Goal: Transaction & Acquisition: Subscribe to service/newsletter

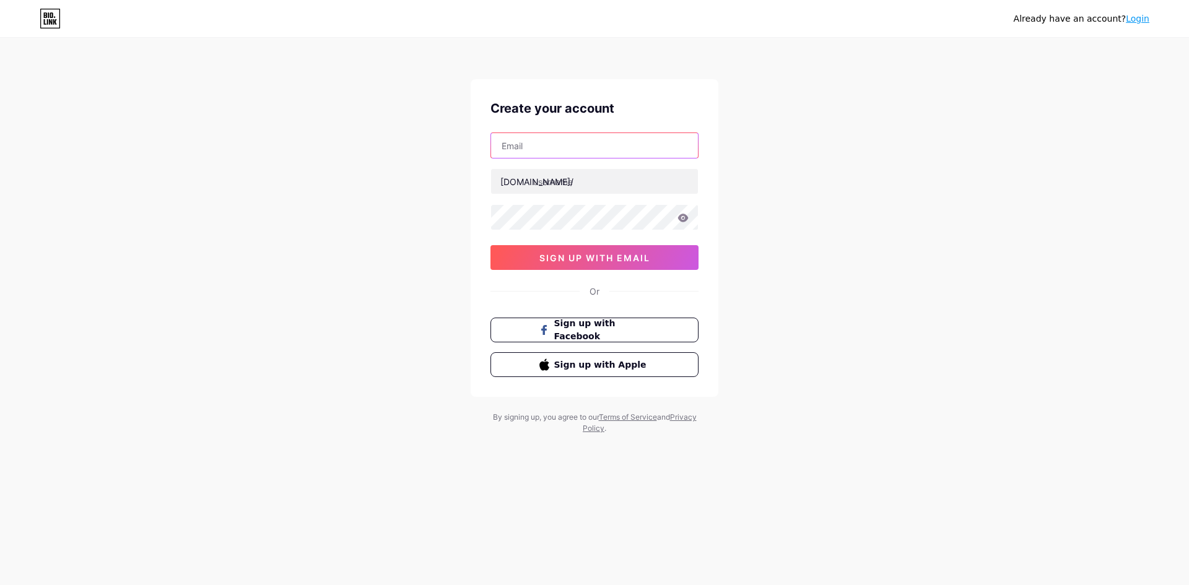
click at [519, 147] on input "text" at bounding box center [594, 145] width 207 height 25
type input "[EMAIL_ADDRESS][DOMAIN_NAME]"
click at [593, 180] on input "text" at bounding box center [594, 181] width 207 height 25
drag, startPoint x: 520, startPoint y: 144, endPoint x: 584, endPoint y: 144, distance: 63.8
click at [584, 144] on input "[EMAIL_ADDRESS][DOMAIN_NAME]" at bounding box center [594, 145] width 207 height 25
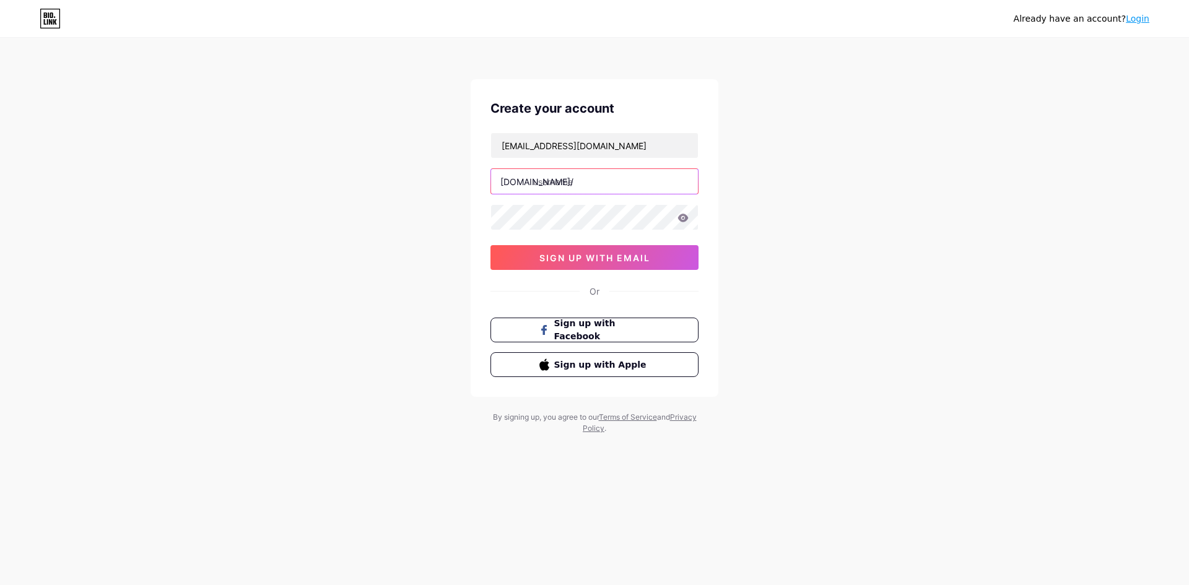
click at [571, 181] on input "text" at bounding box center [594, 181] width 207 height 25
paste input "retoquemassas"
type input "retoquemassas"
click at [681, 220] on icon at bounding box center [683, 218] width 11 height 8
click at [623, 259] on span "sign up with email" at bounding box center [594, 258] width 111 height 11
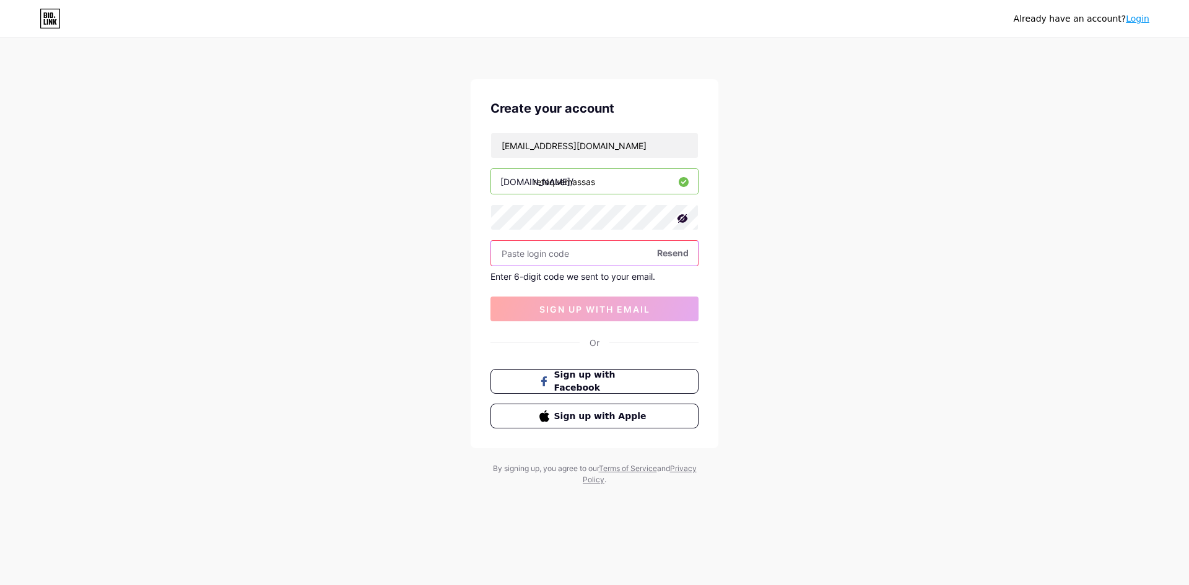
click at [536, 258] on input "text" at bounding box center [594, 253] width 207 height 25
paste input "542887"
type input "542887"
click at [583, 306] on span "sign up with email" at bounding box center [594, 309] width 111 height 11
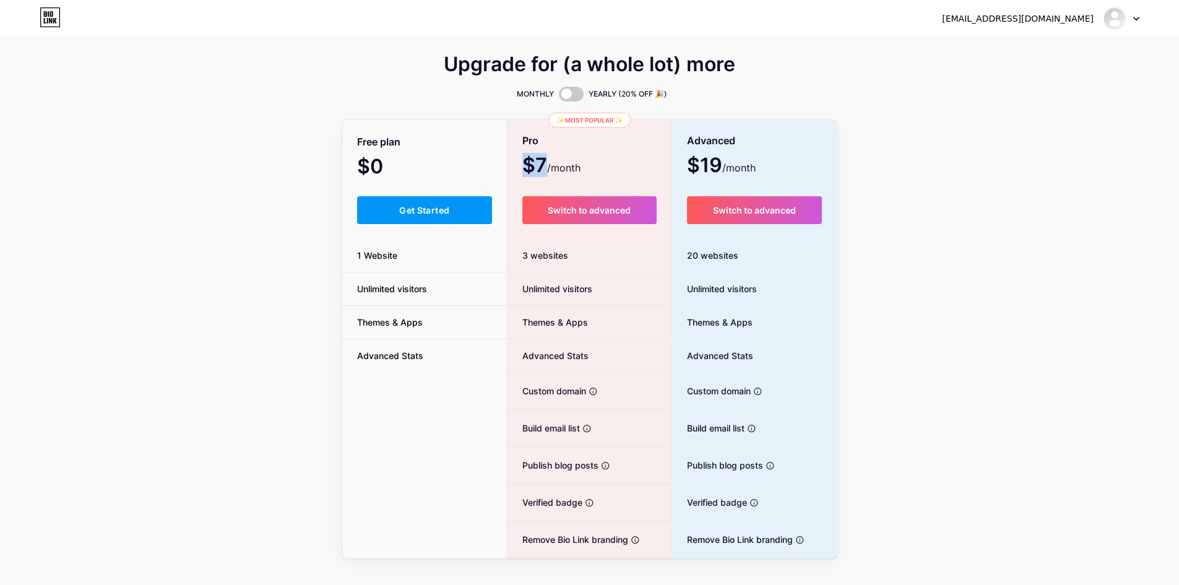
drag, startPoint x: 544, startPoint y: 160, endPoint x: 529, endPoint y: 162, distance: 15.6
click at [529, 162] on span "$7 /month" at bounding box center [552, 166] width 58 height 17
click at [423, 208] on span "Get Started" at bounding box center [424, 210] width 50 height 11
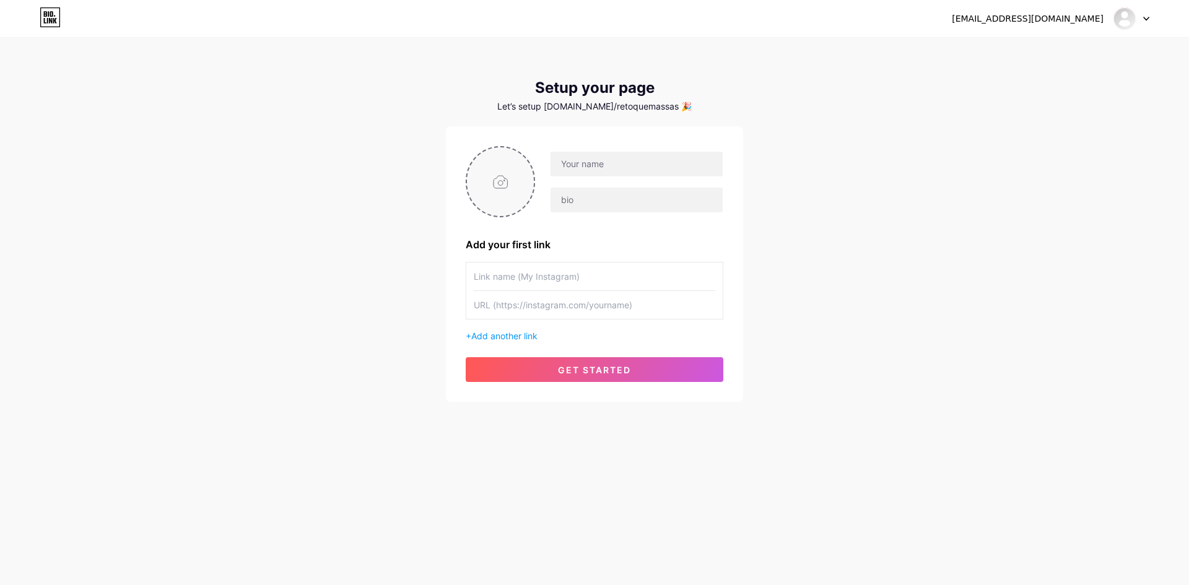
click at [501, 176] on input "file" at bounding box center [500, 181] width 67 height 69
type input "C:\fakepath\main_logo.png"
click at [596, 164] on input "text" at bounding box center [636, 164] width 172 height 25
paste input "®"
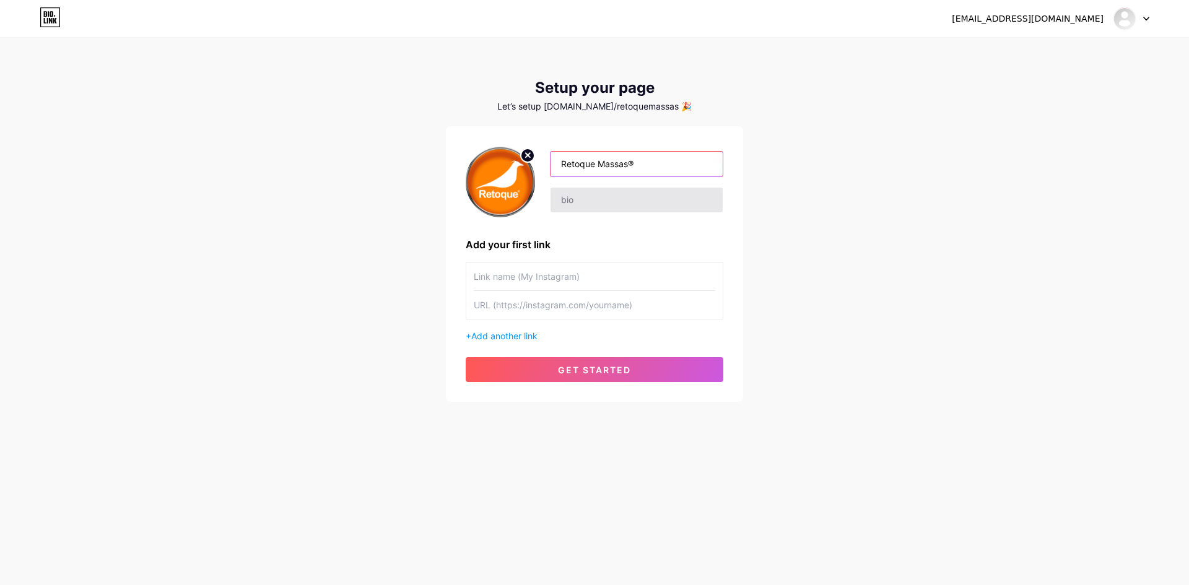
type input "Retoque Massas®"
click at [588, 200] on input "text" at bounding box center [636, 200] width 172 height 25
type input "Reparos Automotivos & Residenciais"
click at [908, 136] on div "[EMAIL_ADDRESS][DOMAIN_NAME] Dashboard Logout Setup your page Let’s setup [DOMA…" at bounding box center [594, 220] width 1189 height 441
